Goal: Find specific page/section: Find specific page/section

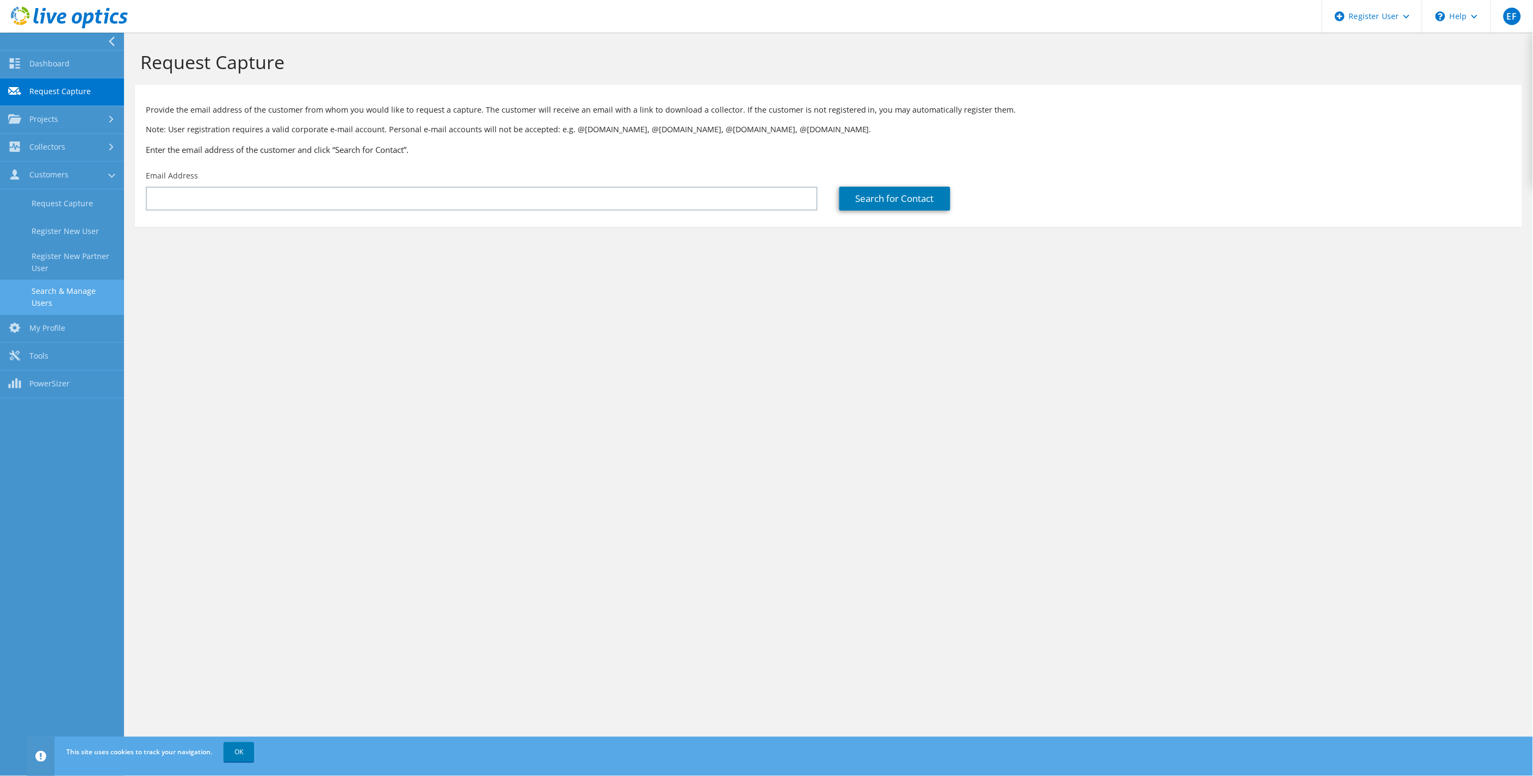
click at [60, 288] on link "Search & Manage Users" at bounding box center [62, 297] width 124 height 35
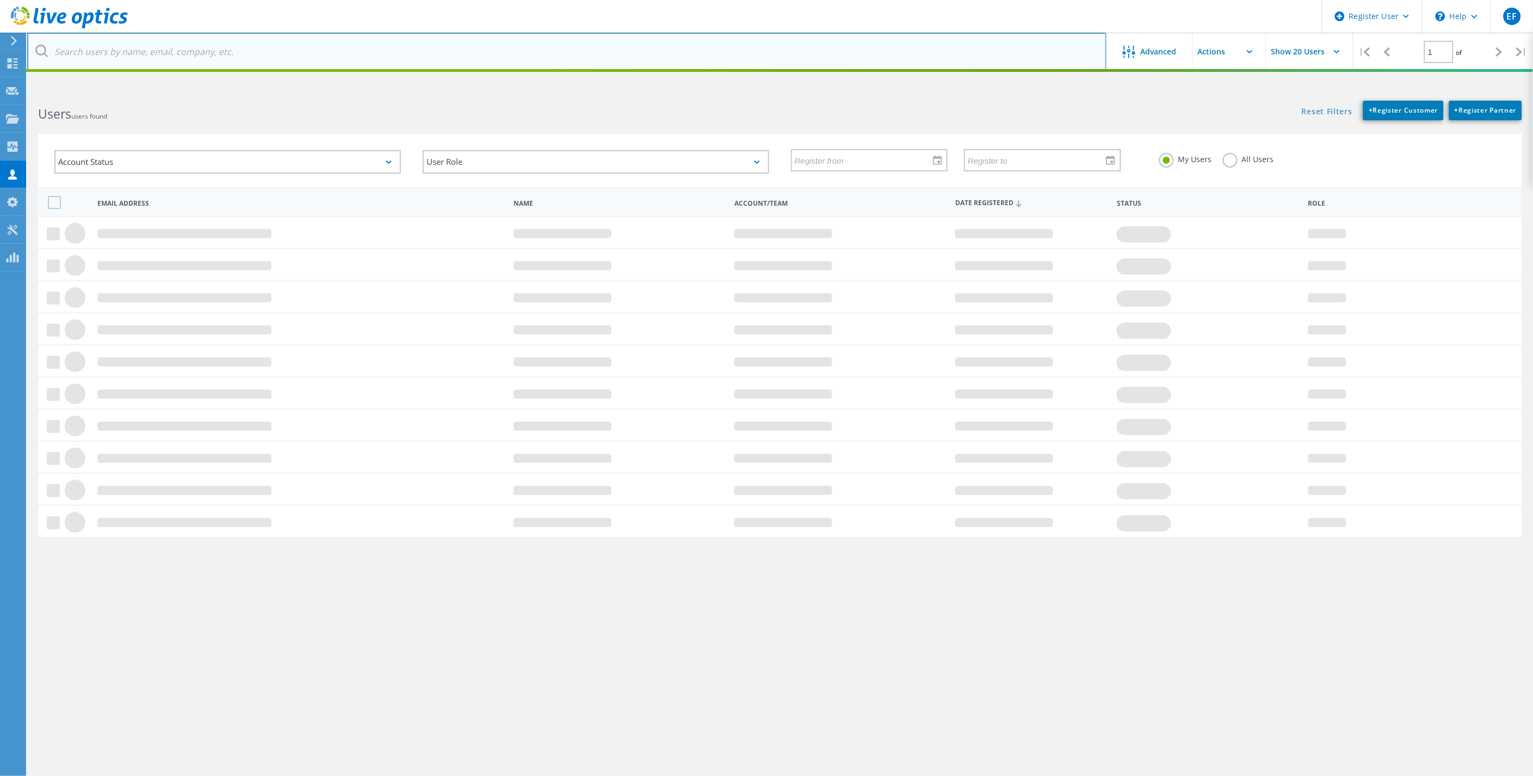
click at [286, 55] on input "text" at bounding box center [566, 52] width 1079 height 38
type input "Cooke Aq"
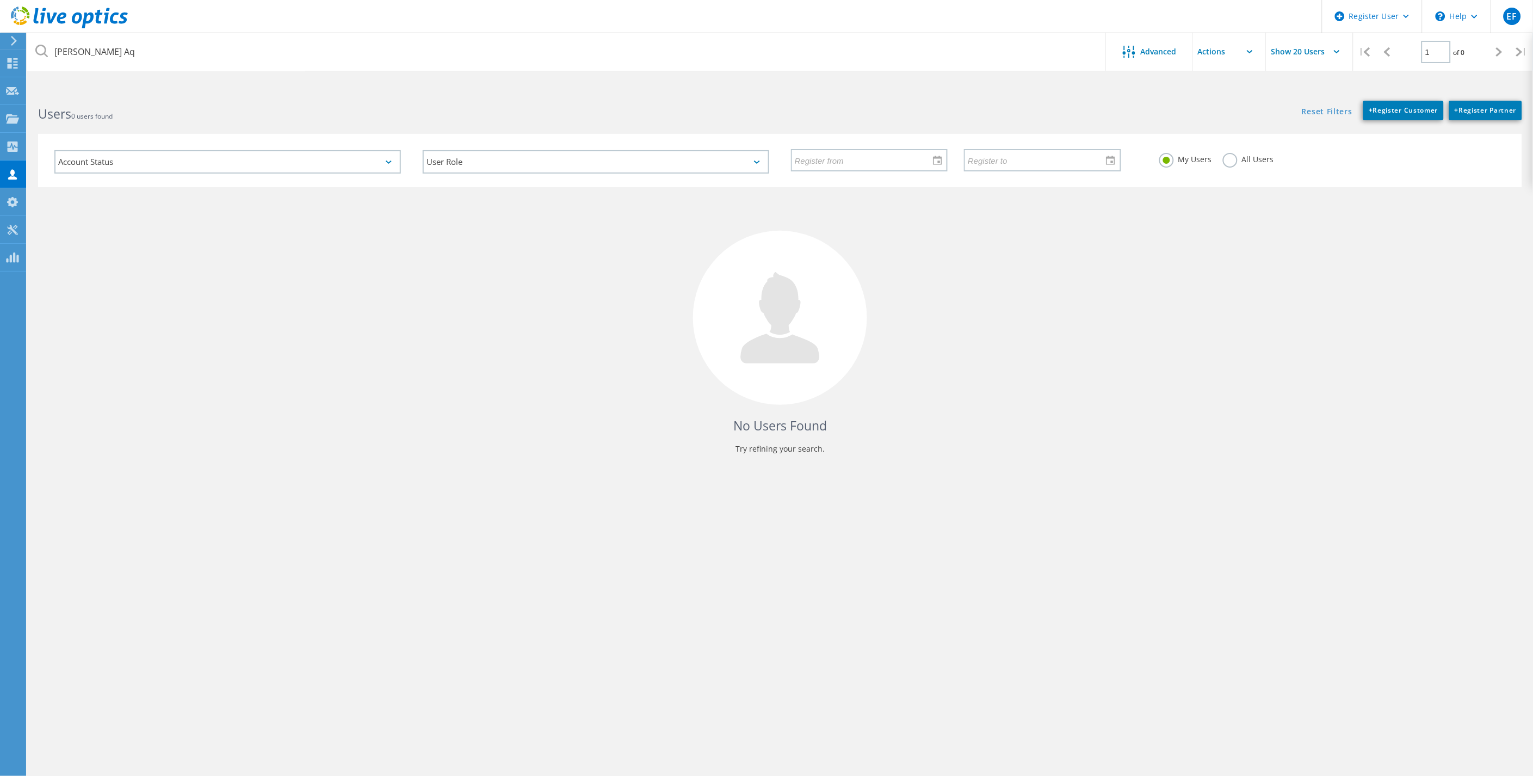
click at [1235, 162] on label "All Users" at bounding box center [1248, 158] width 51 height 10
click at [0, 0] on input "All Users" at bounding box center [0, 0] width 0 height 0
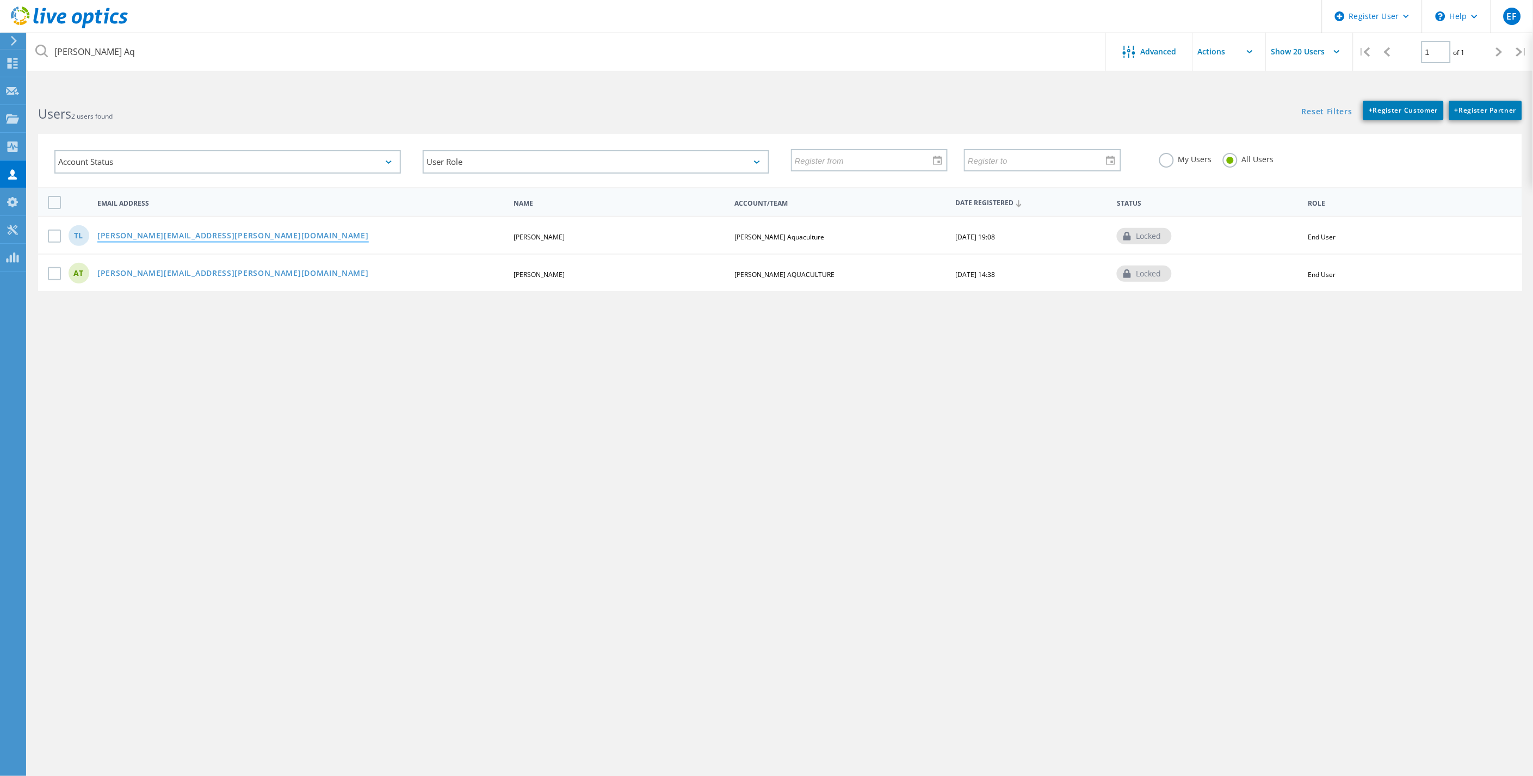
click at [171, 232] on link "tim.lamb@cookeaqua.com" at bounding box center [232, 236] width 271 height 9
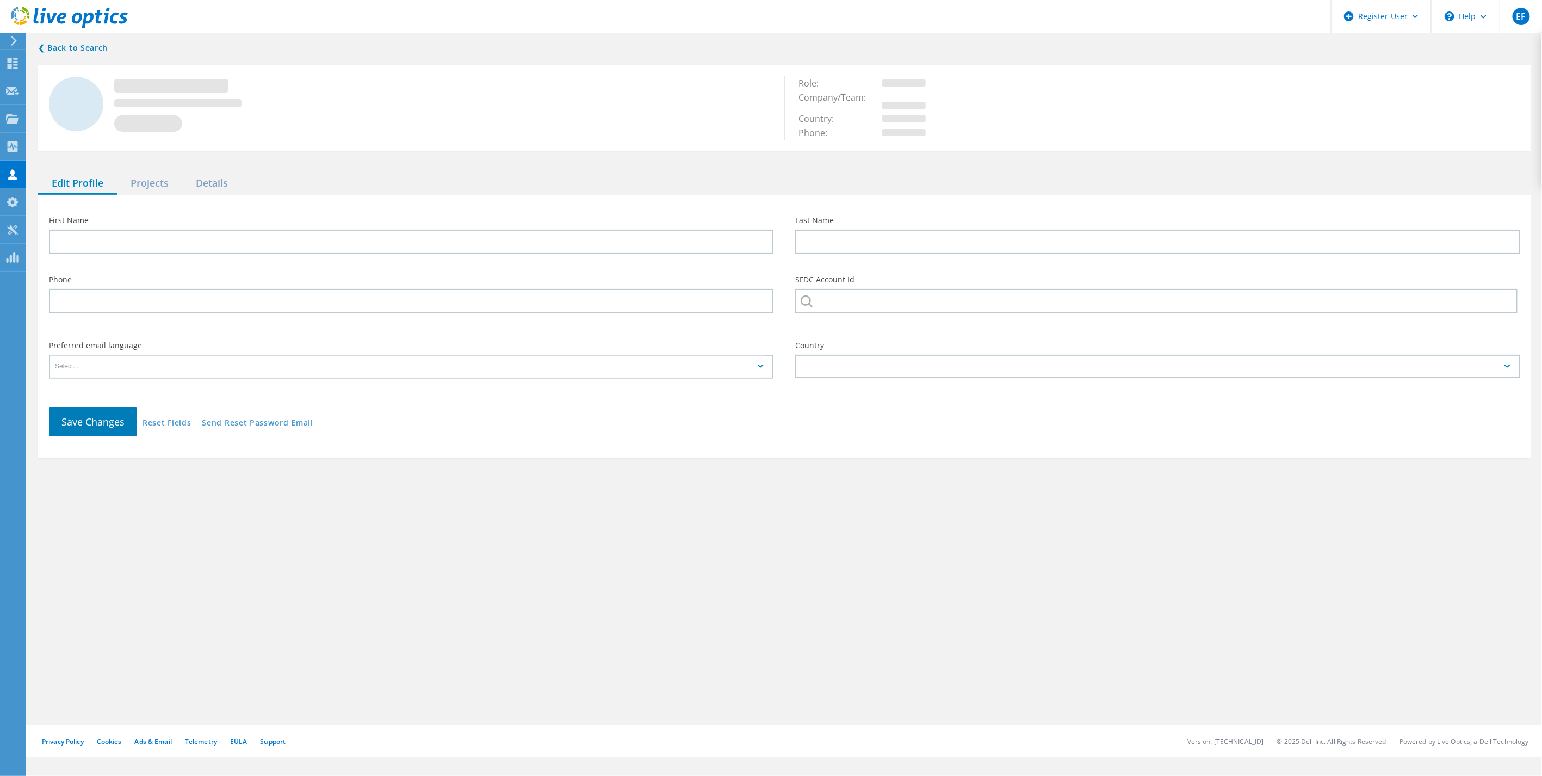
type input "Tim"
type input "Lamb"
type input "Cooke Aquaculture"
type input "English"
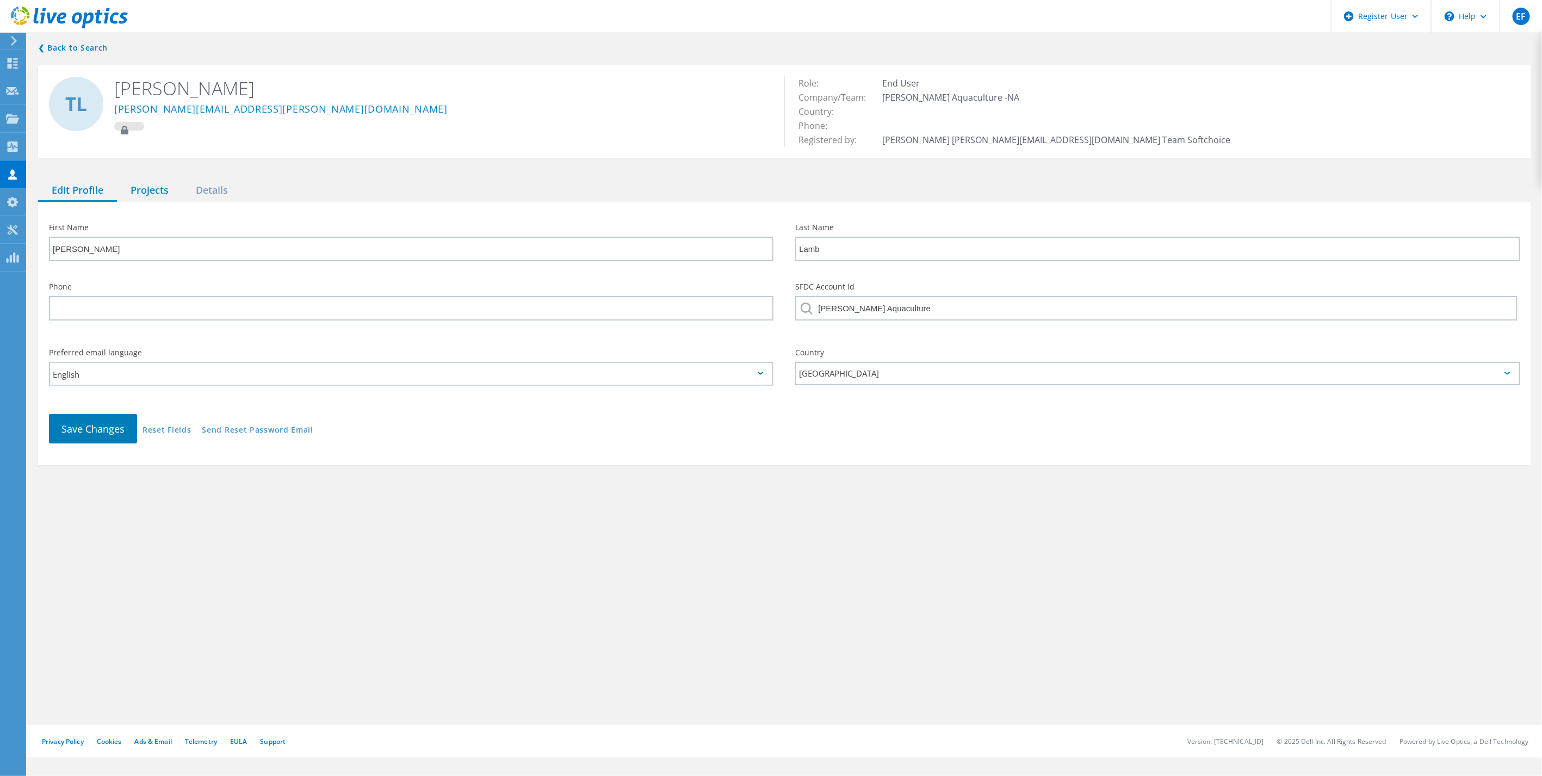
click at [148, 192] on div "Projects" at bounding box center [149, 190] width 65 height 22
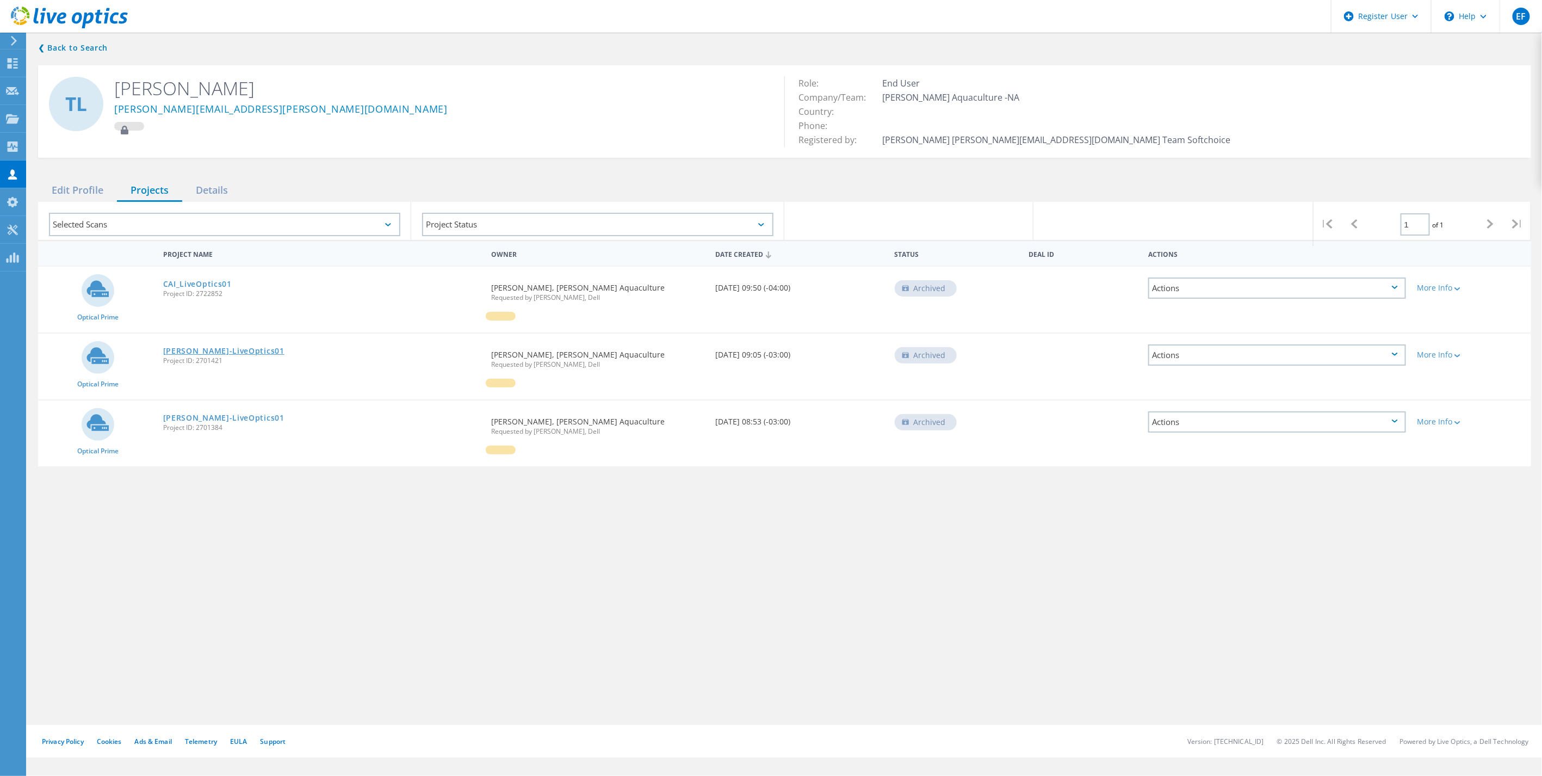
click at [208, 347] on link "Cooke-LiveOptics01" at bounding box center [223, 351] width 121 height 8
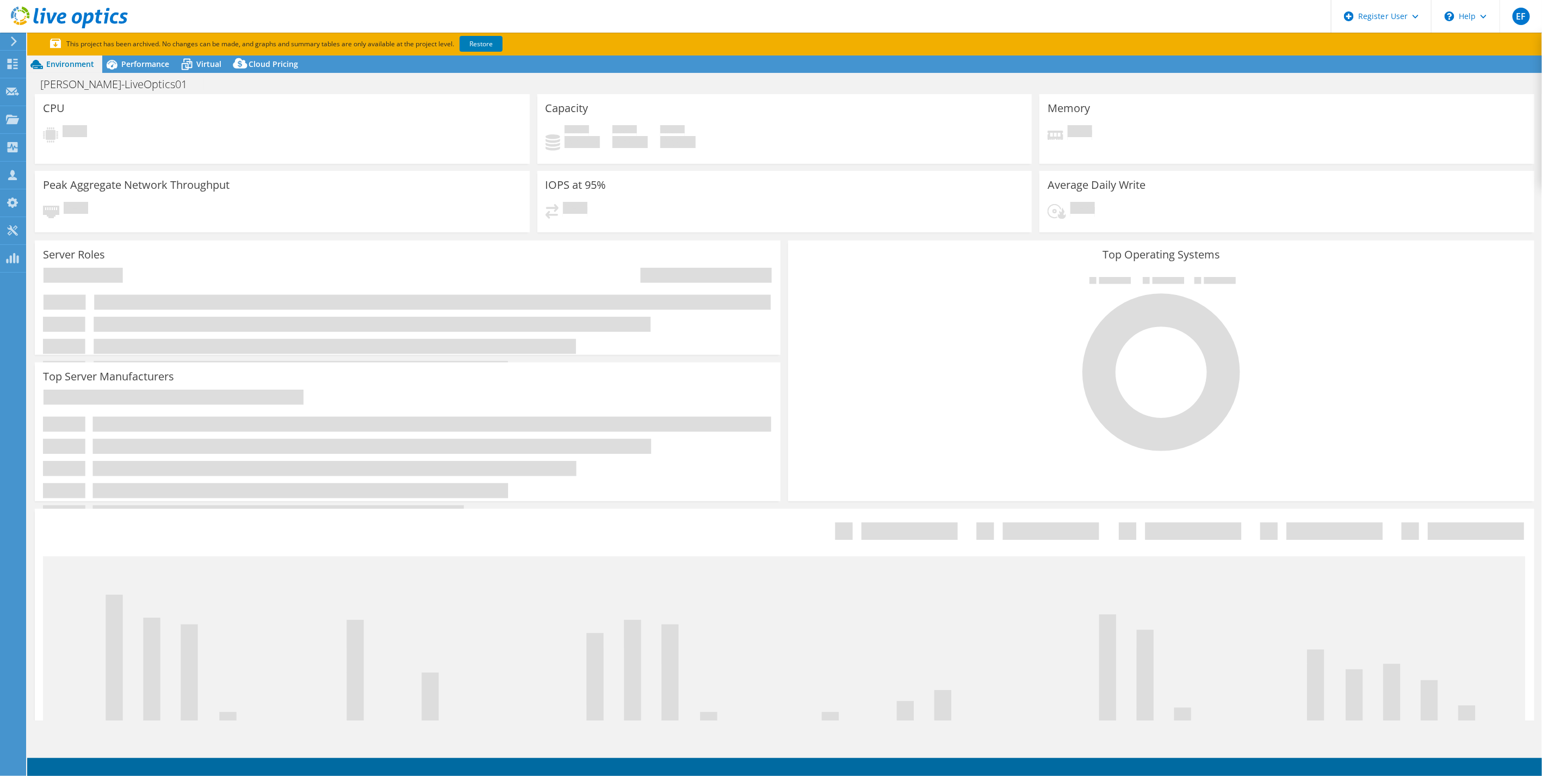
select select "USD"
select select "[GEOGRAPHIC_DATA]"
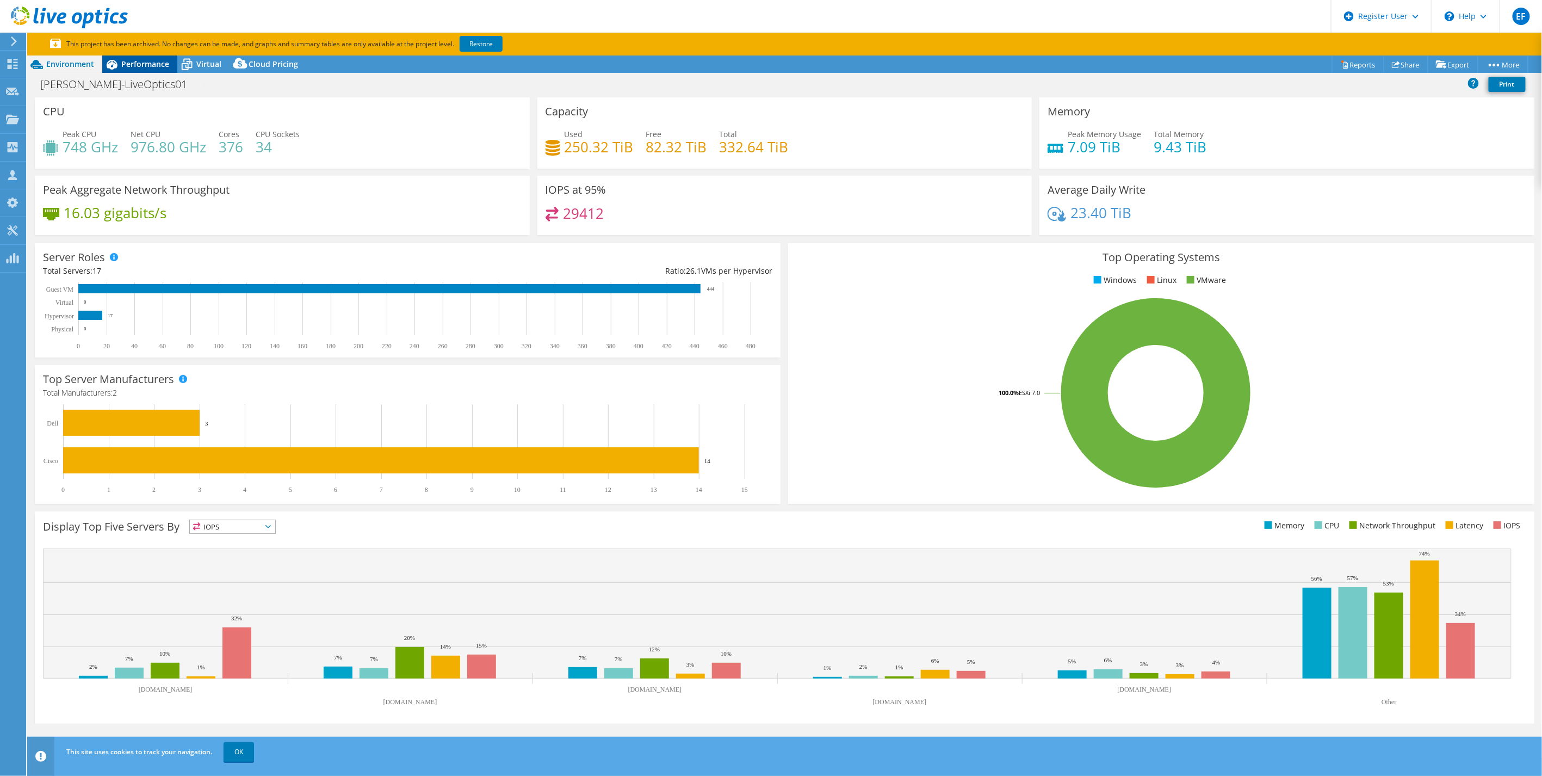
click at [149, 63] on span "Performance" at bounding box center [145, 64] width 48 height 10
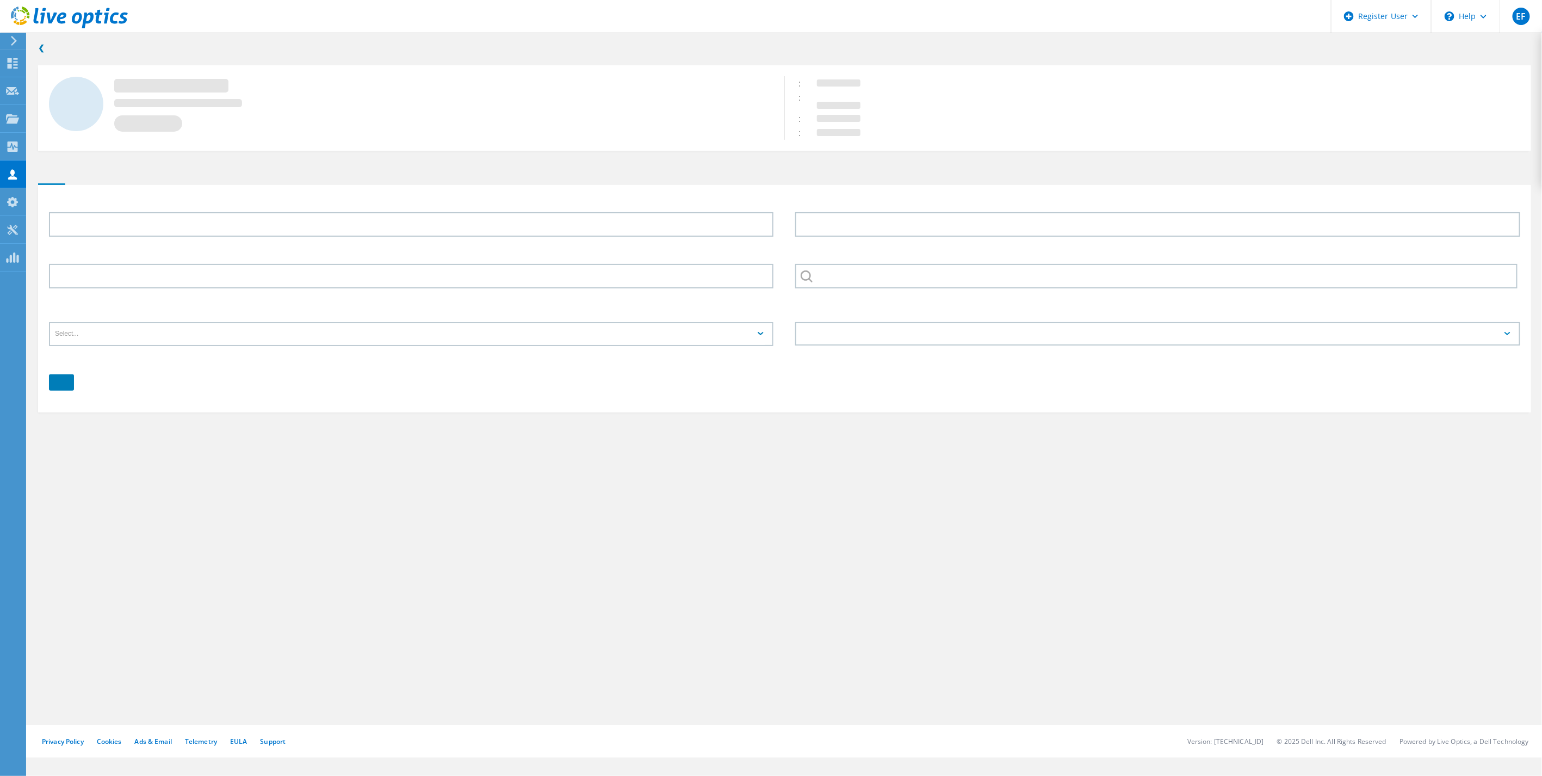
type input "[PERSON_NAME]"
type input "Lamb"
type input "[PERSON_NAME] Aquaculture"
type input "English"
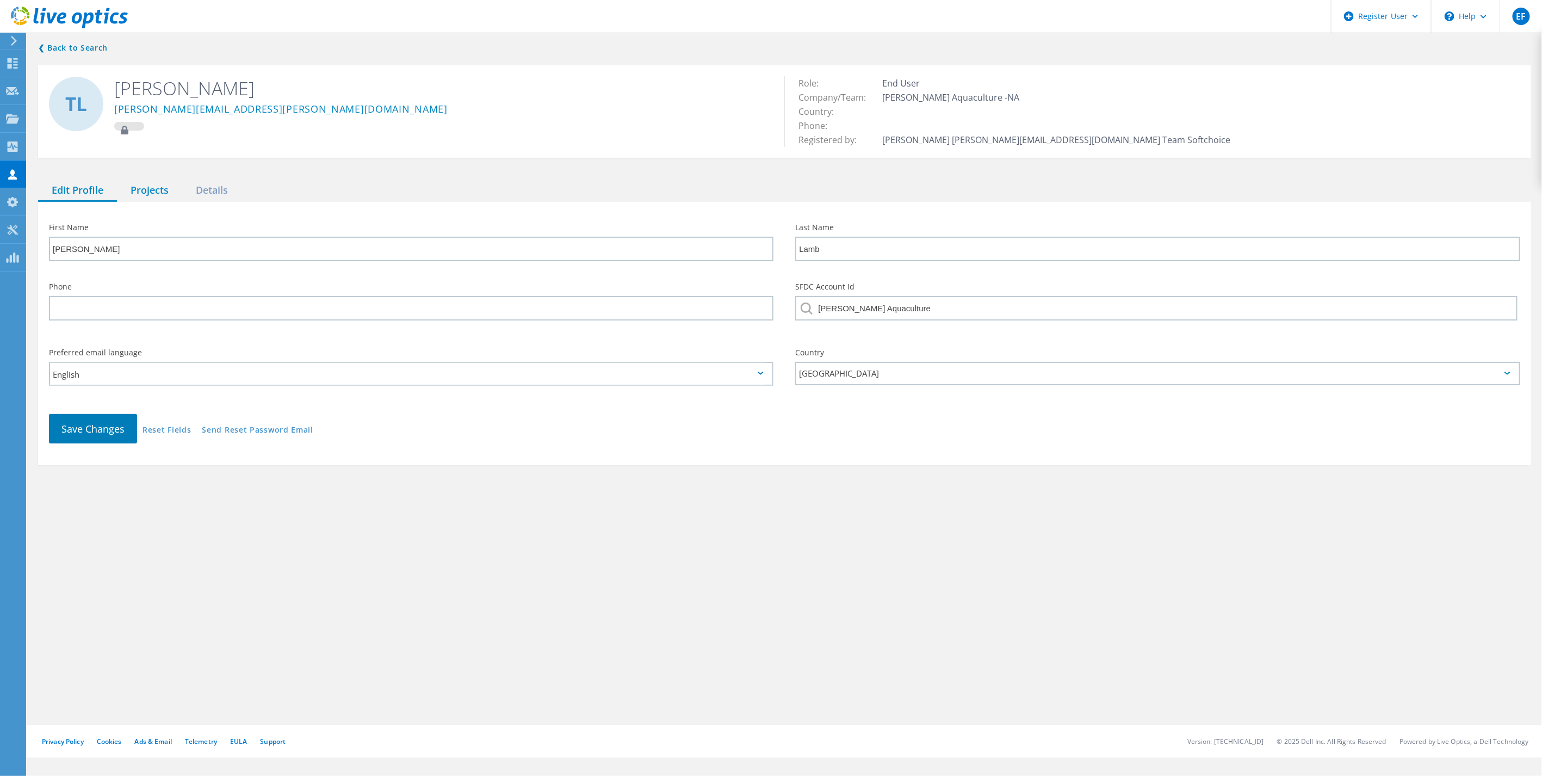
click at [164, 196] on div "Projects" at bounding box center [149, 190] width 65 height 22
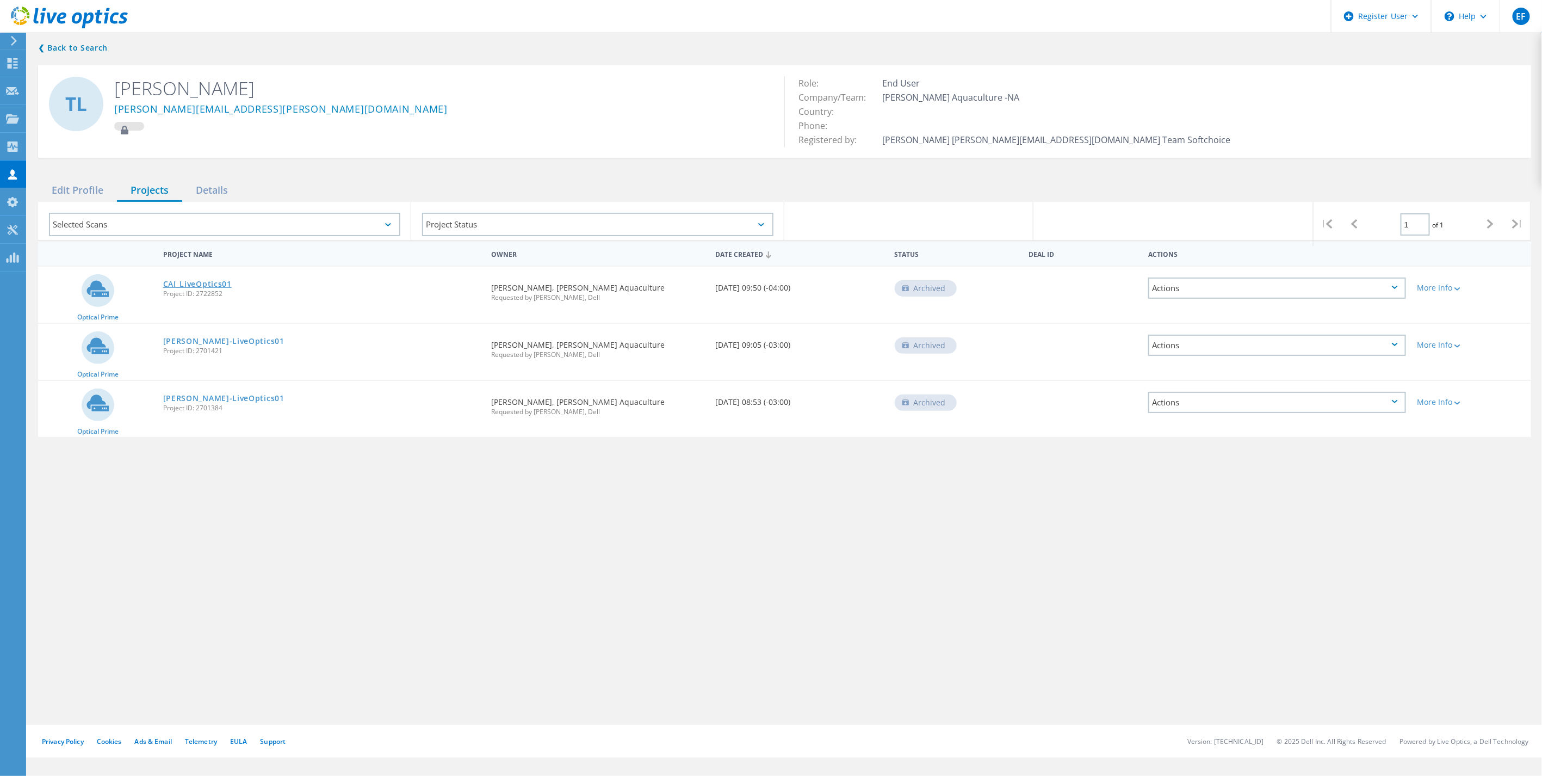
click at [189, 281] on link "CAI_LiveOptics01" at bounding box center [197, 284] width 69 height 8
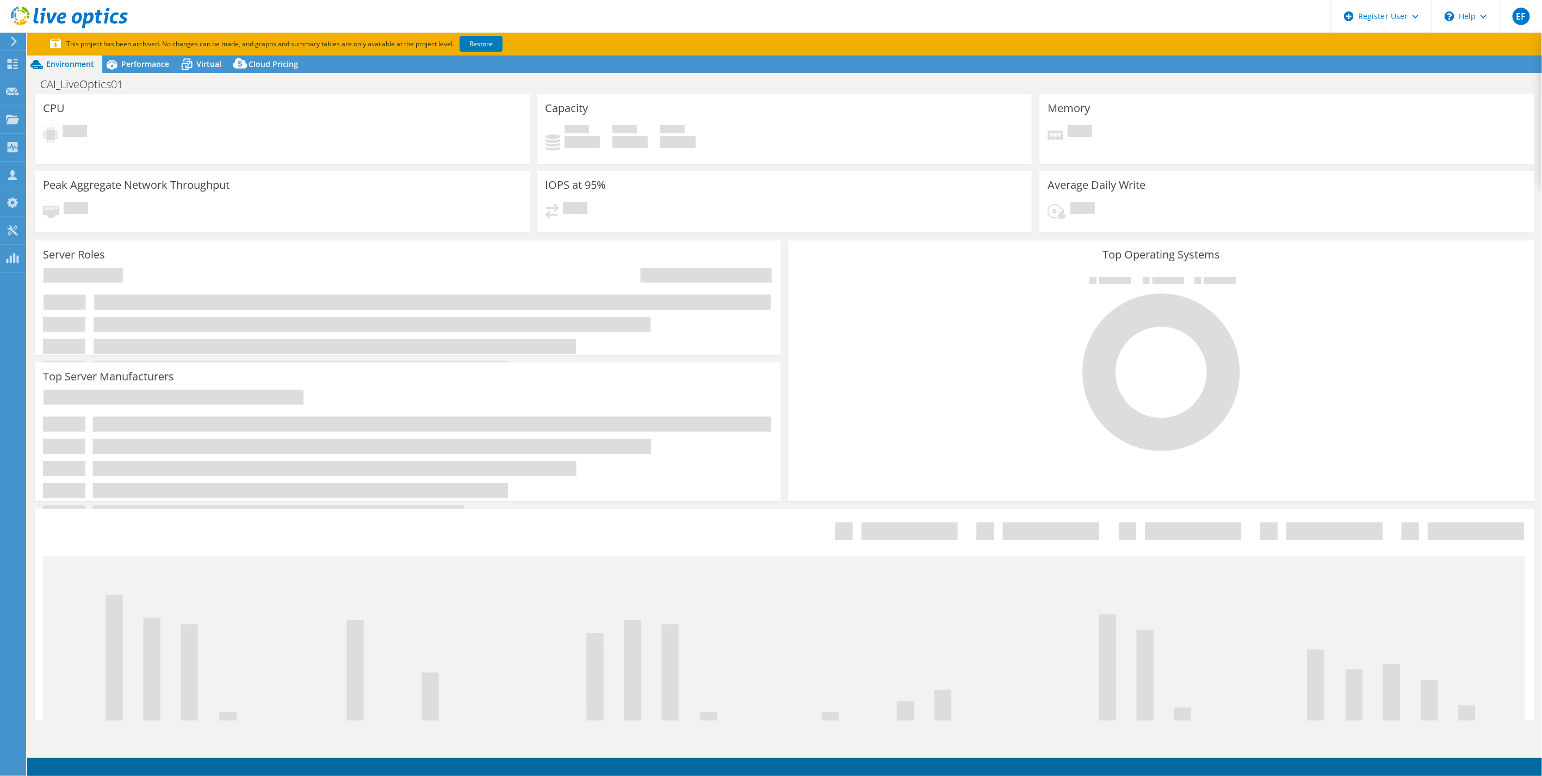
select select "[GEOGRAPHIC_DATA]"
select select "USD"
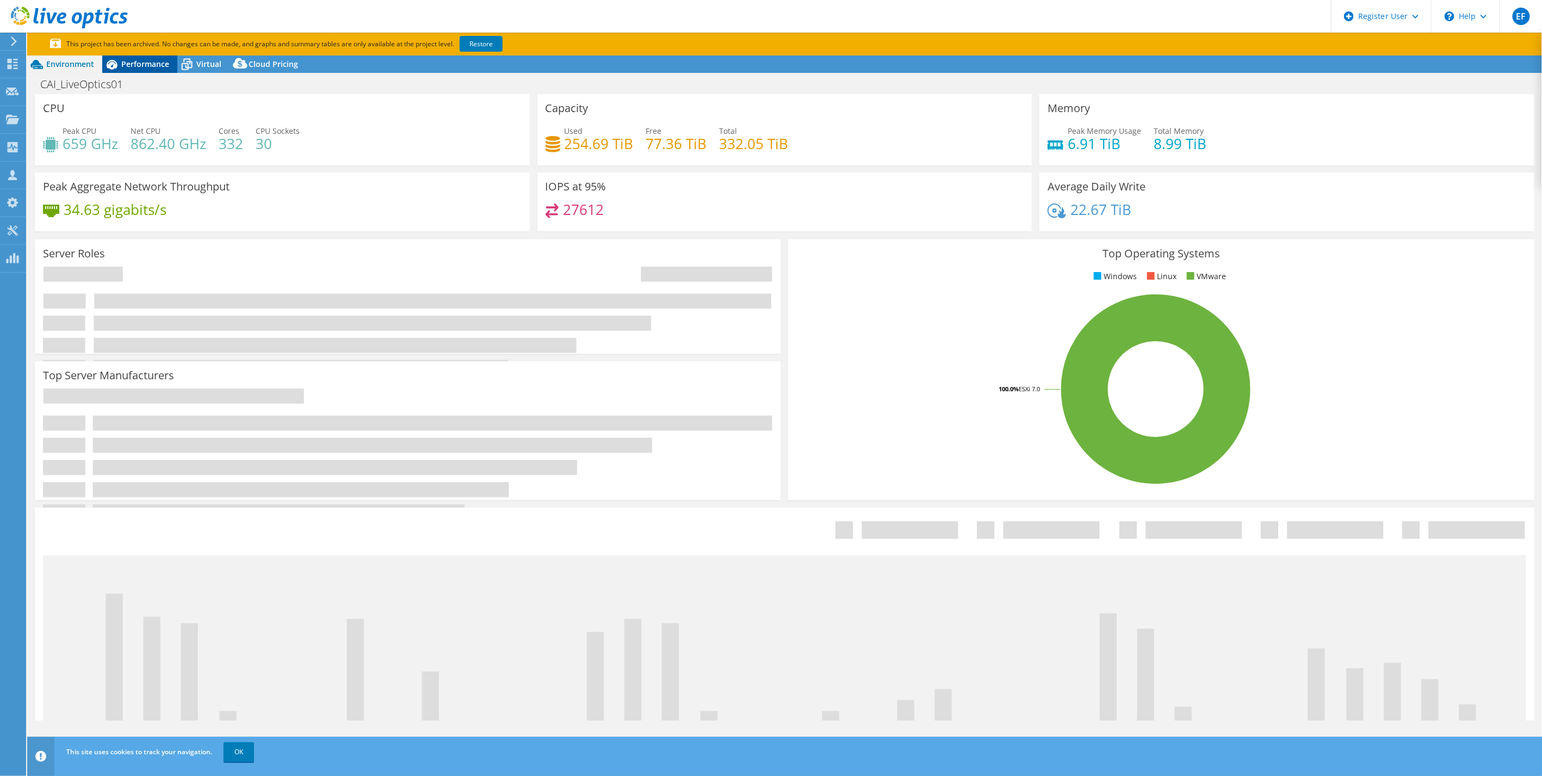
click at [156, 63] on span "Performance" at bounding box center [145, 64] width 48 height 10
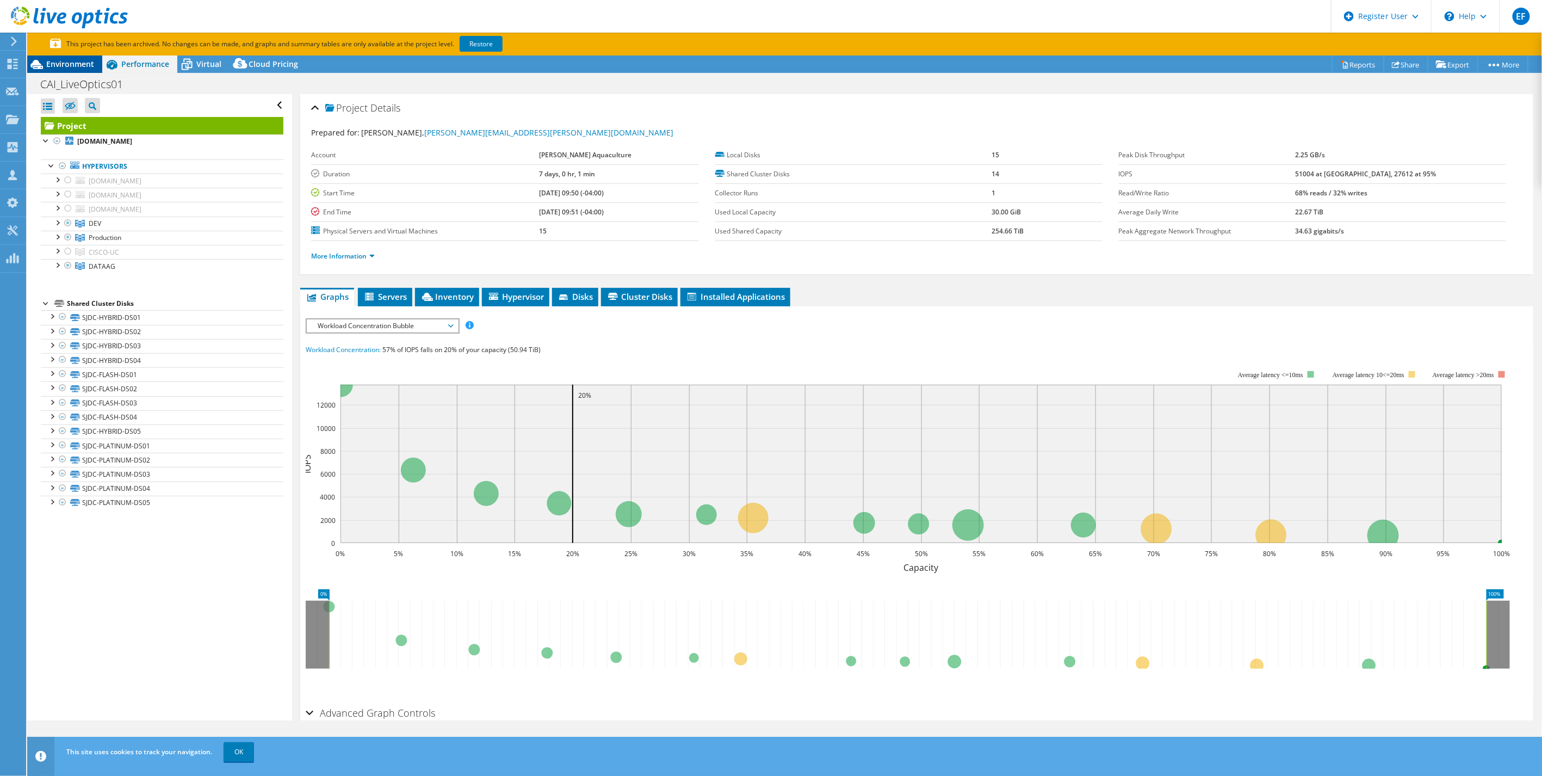
click at [86, 64] on span "Environment" at bounding box center [70, 64] width 48 height 10
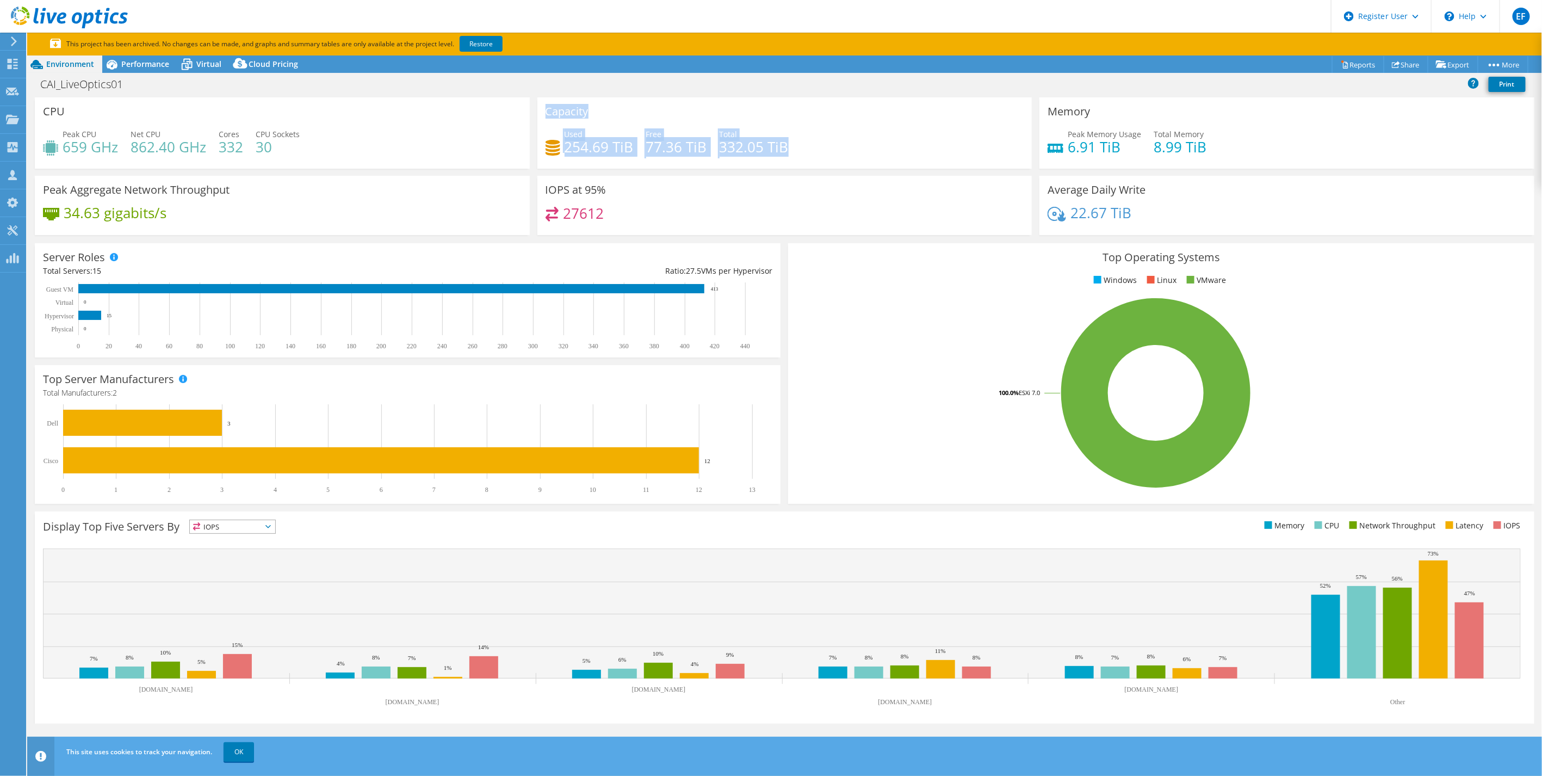
drag, startPoint x: 785, startPoint y: 144, endPoint x: 491, endPoint y: 131, distance: 295.1
click at [491, 131] on div "CPU Peak CPU 659 GHz Net CPU 862.40 GHz Cores 332 CPU Sockets 30 Capacity Used …" at bounding box center [784, 169] width 1507 height 145
click at [133, 67] on span "Performance" at bounding box center [145, 64] width 48 height 10
